Goal: Task Accomplishment & Management: Use online tool/utility

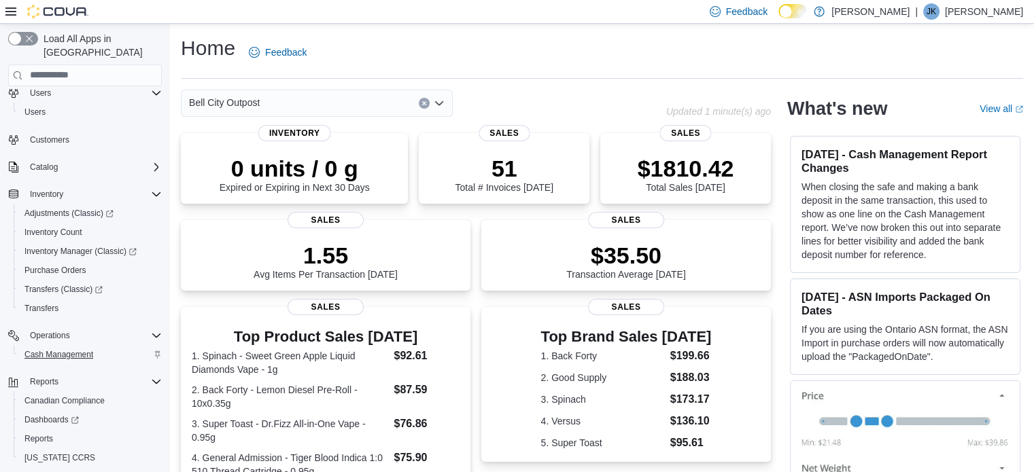
scroll to position [60, 0]
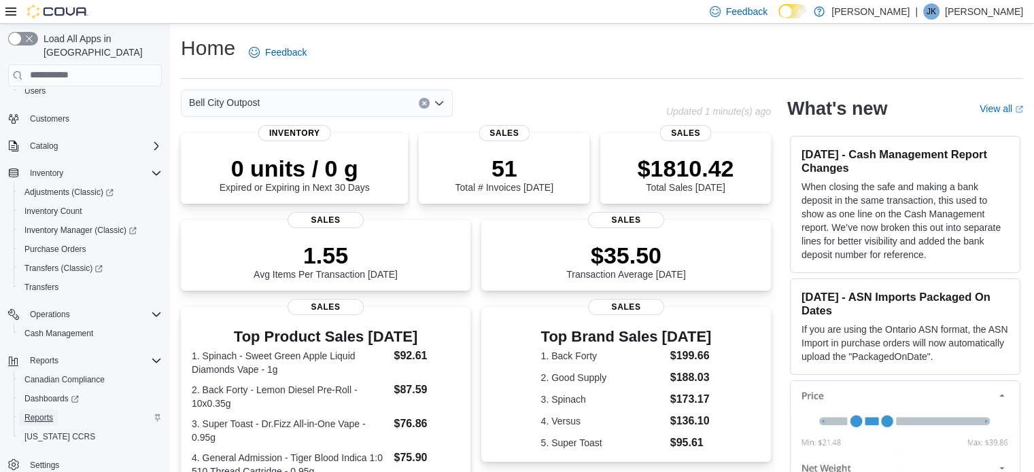
click at [36, 413] on span "Reports" at bounding box center [38, 418] width 29 height 11
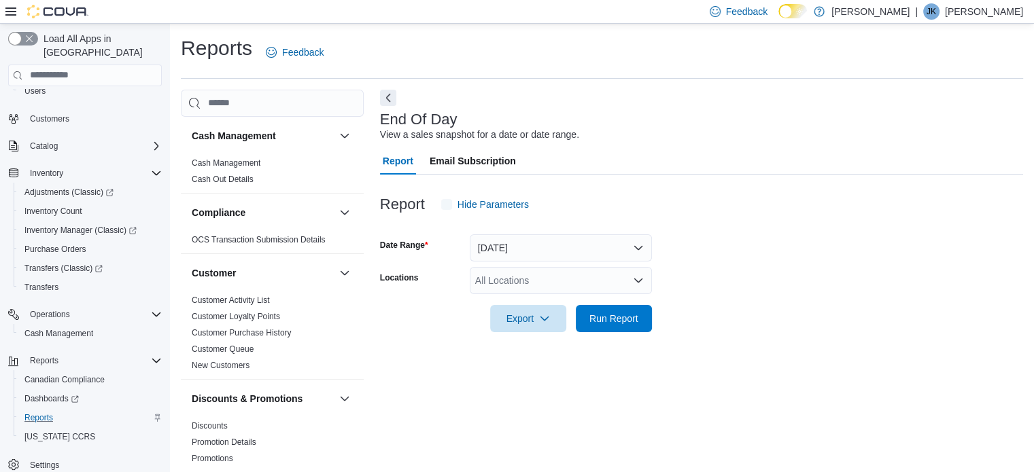
scroll to position [9, 0]
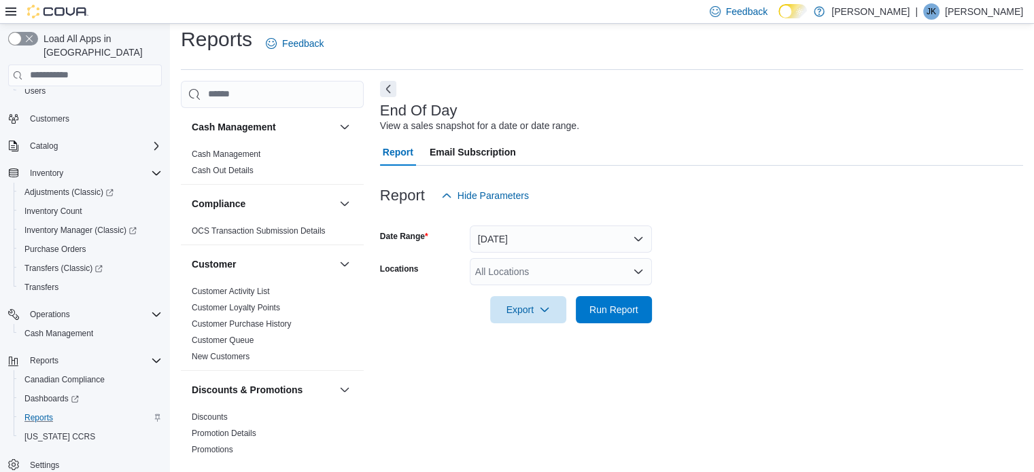
click at [523, 268] on div "All Locations" at bounding box center [561, 271] width 182 height 27
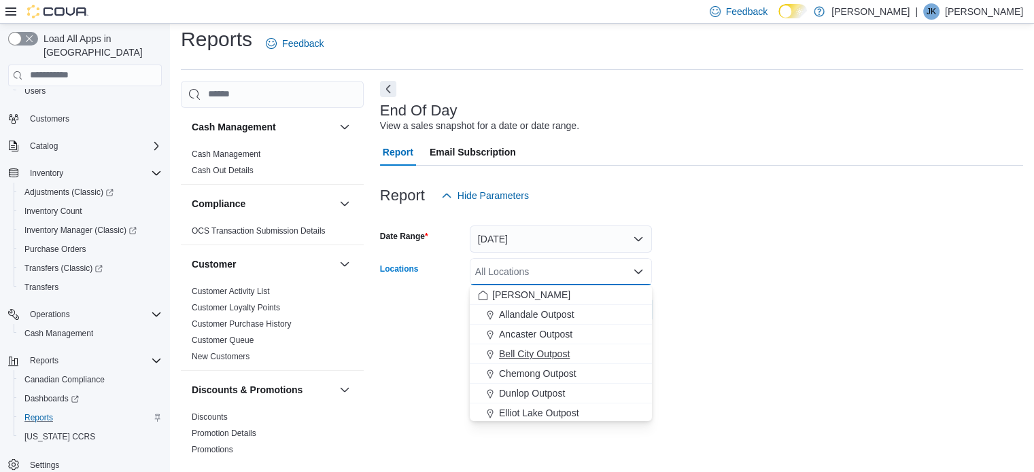
click at [523, 345] on button "Bell City Outpost" at bounding box center [561, 355] width 182 height 20
click at [451, 330] on div at bounding box center [701, 332] width 643 height 16
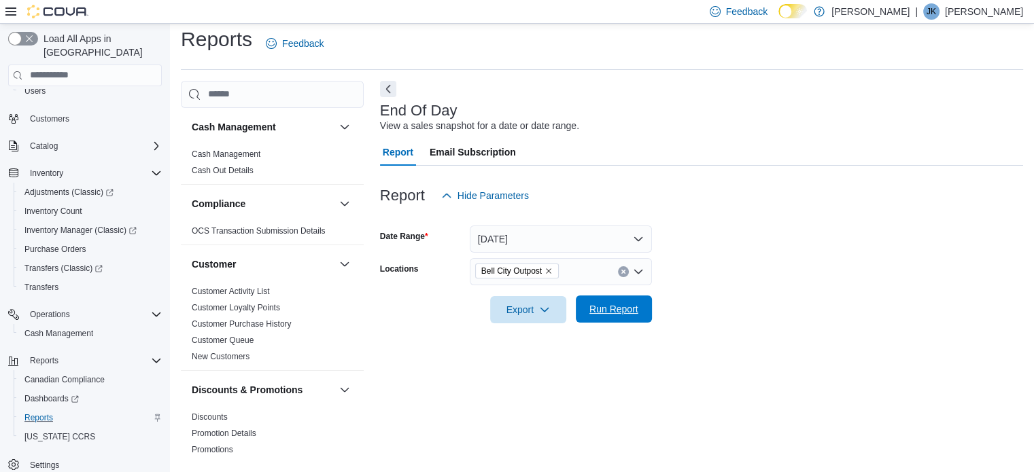
click at [612, 301] on span "Run Report" at bounding box center [614, 309] width 60 height 27
